Goal: Task Accomplishment & Management: Manage account settings

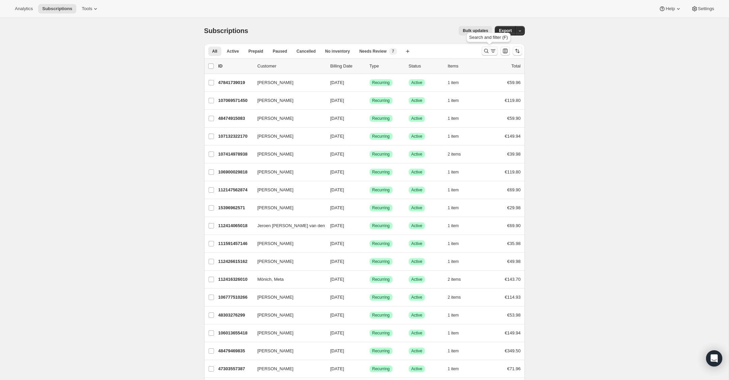
click at [484, 49] on icon "Search and filter results" at bounding box center [486, 51] width 7 height 7
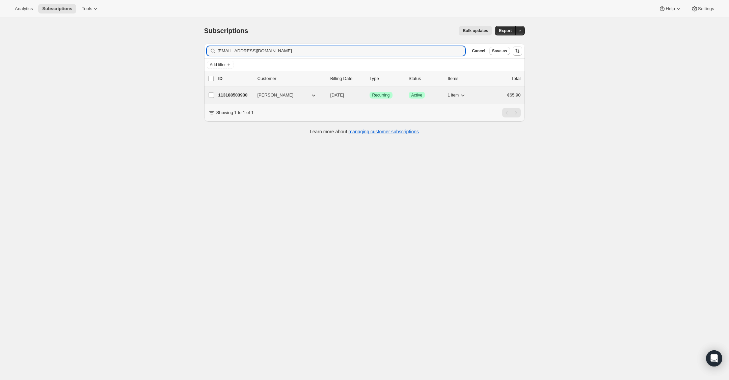
type input "[EMAIL_ADDRESS][DOMAIN_NAME]"
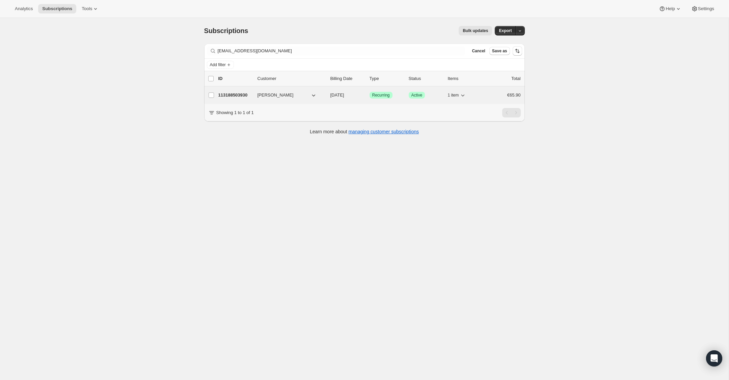
click at [229, 96] on p "113188503930" at bounding box center [235, 95] width 34 height 7
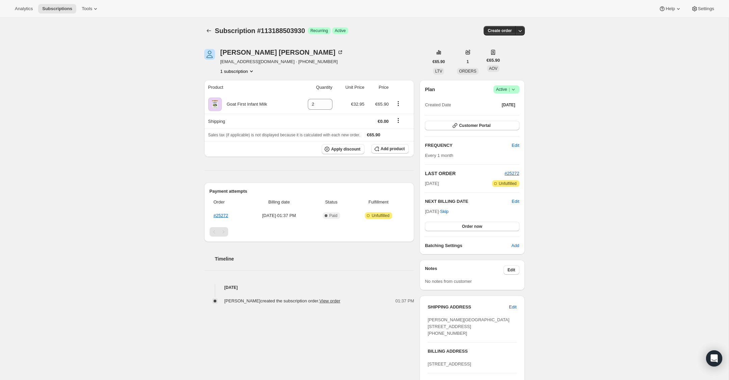
click at [513, 89] on icon at bounding box center [513, 90] width 3 height 2
click at [513, 114] on span "Cancel subscription" at bounding box center [504, 114] width 38 height 5
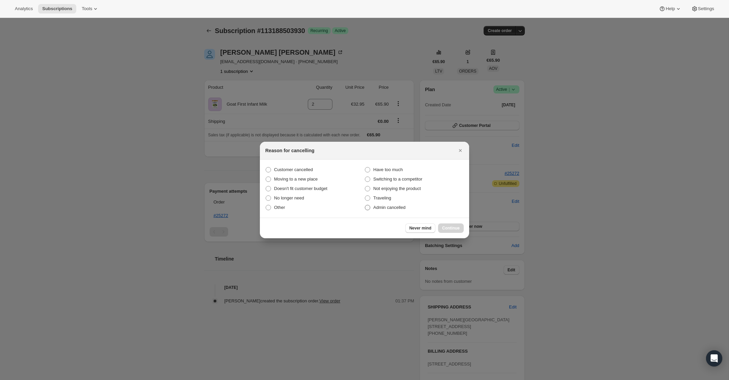
click at [378, 208] on span "Admin cancelled" at bounding box center [389, 207] width 32 height 5
click at [365, 205] on input "Admin cancelled" at bounding box center [365, 205] width 0 height 0
radio input "true"
click at [451, 226] on span "Continue" at bounding box center [451, 227] width 18 height 5
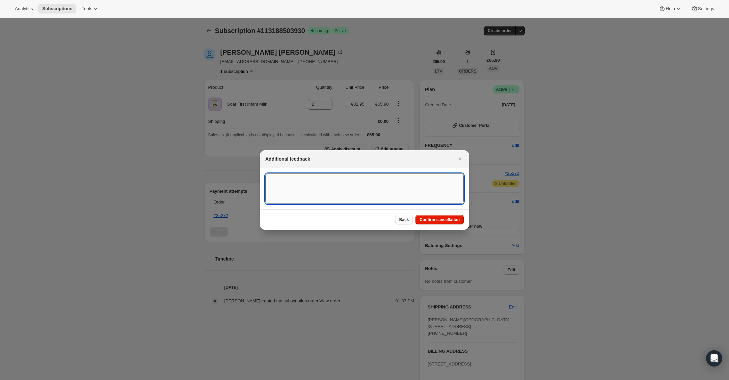
click at [419, 187] on textarea ":rbu:" at bounding box center [364, 188] width 198 height 30
type textarea "Overseas Order - [GEOGRAPHIC_DATA]"
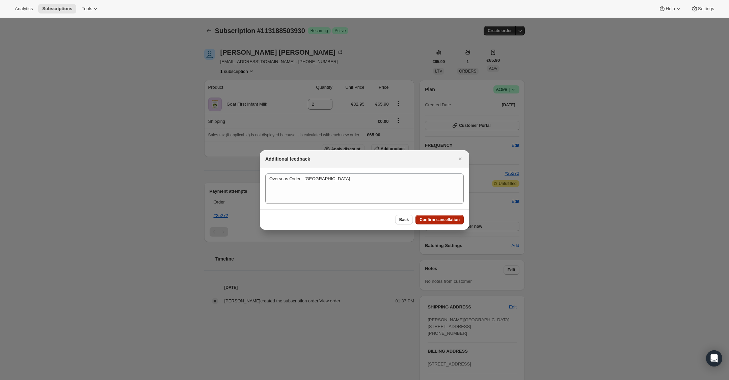
click at [449, 222] on span "Confirm cancellation" at bounding box center [439, 219] width 40 height 5
